Goal: Task Accomplishment & Management: Use online tool/utility

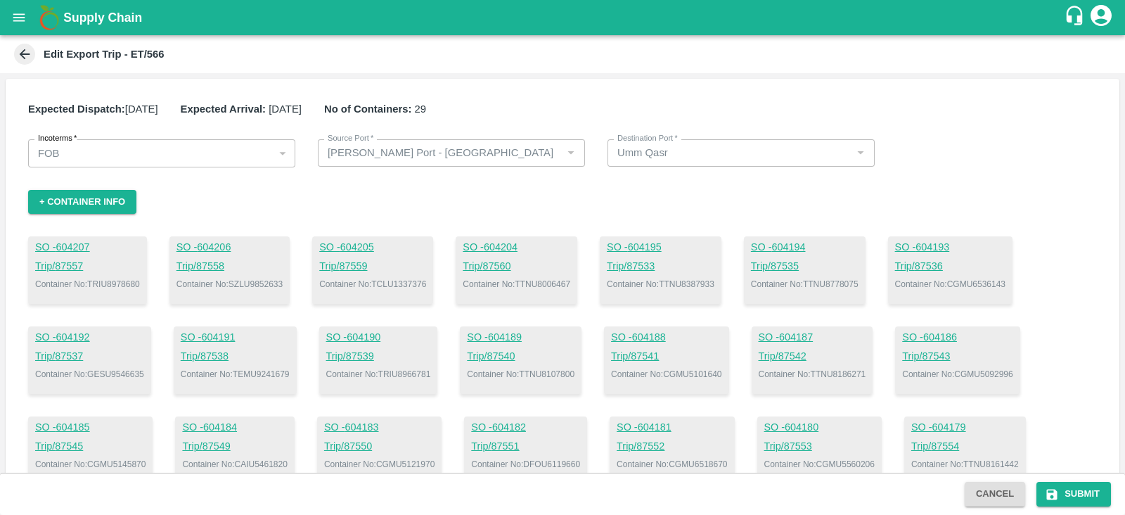
scroll to position [41, 0]
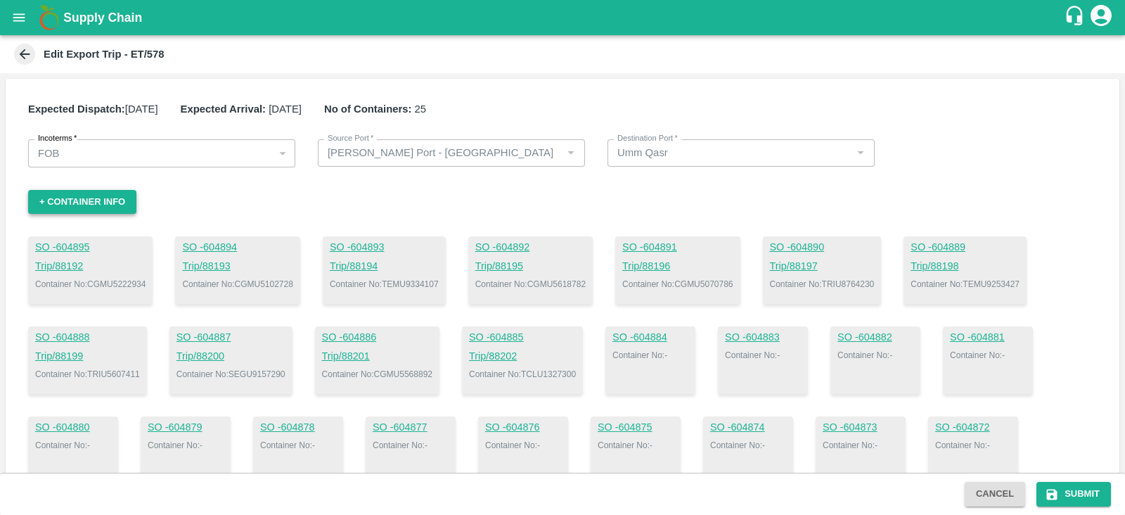
click at [107, 191] on button "+ Container Info" at bounding box center [82, 202] width 108 height 25
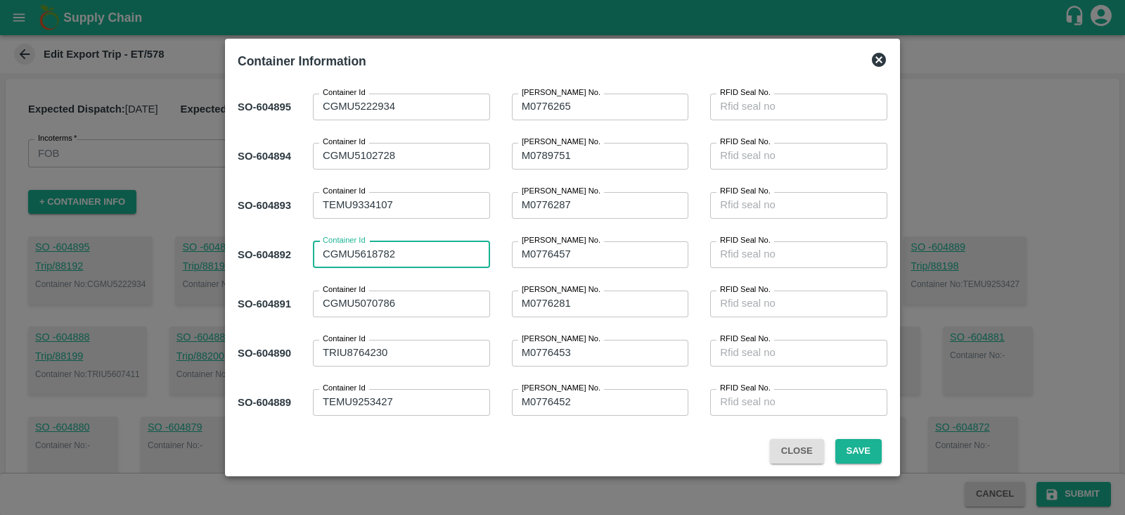
click at [412, 248] on textarea "CGMU5618782" at bounding box center [402, 254] width 158 height 15
click at [581, 253] on textarea "M0776457" at bounding box center [601, 254] width 158 height 15
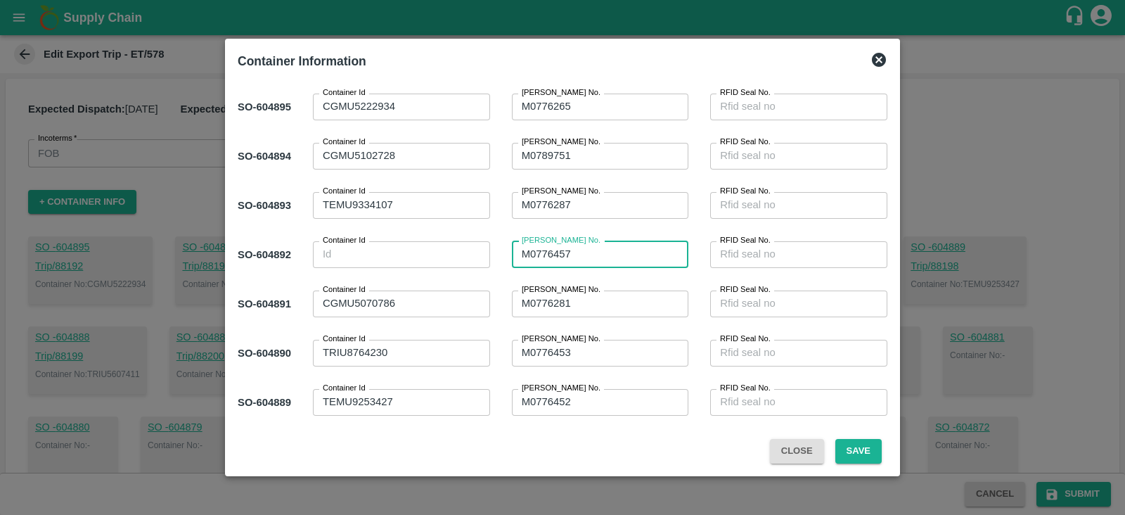
click at [581, 253] on textarea "M0776457" at bounding box center [601, 254] width 158 height 15
click at [862, 449] on button "Save" at bounding box center [859, 451] width 46 height 25
